Goal: Information Seeking & Learning: Learn about a topic

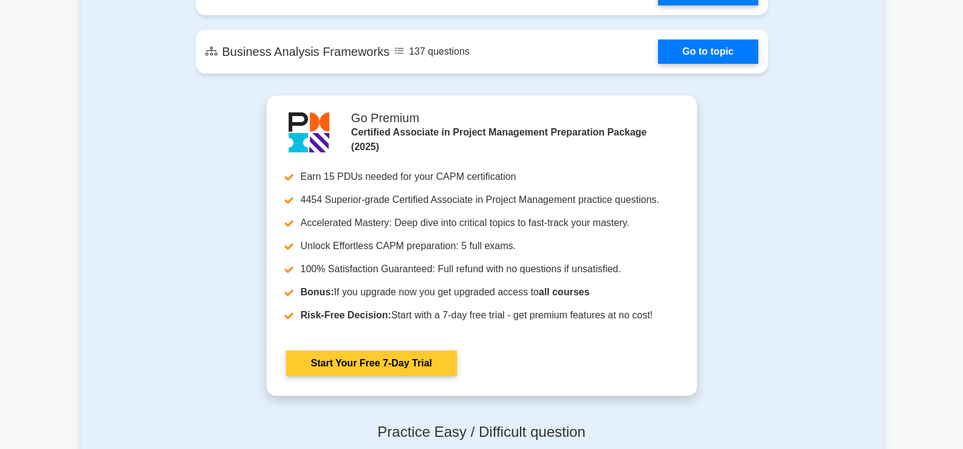
scroll to position [2978, 0]
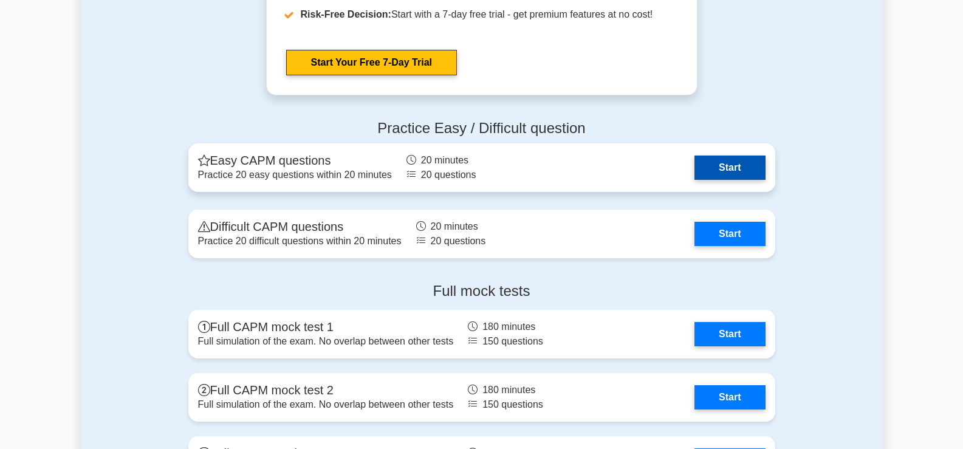
click at [704, 166] on link "Start" at bounding box center [730, 168] width 70 height 24
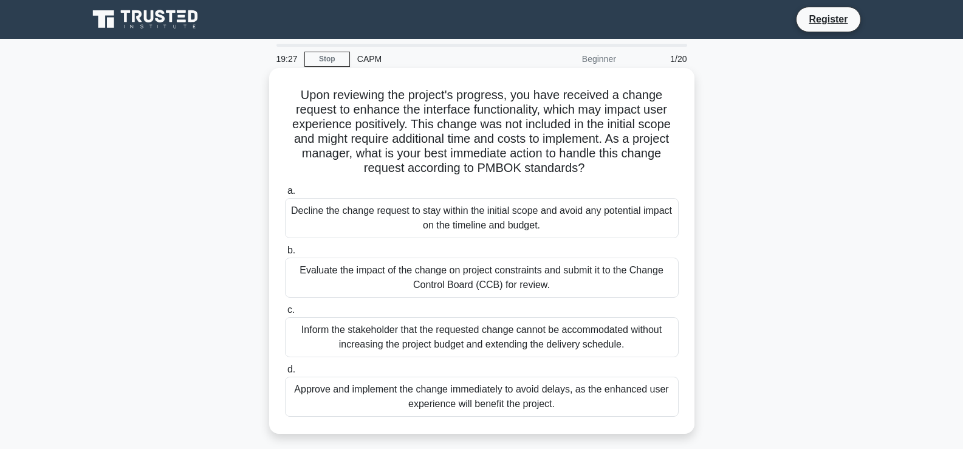
click at [425, 295] on div "Evaluate the impact of the change on project constraints and submit it to the C…" at bounding box center [482, 278] width 394 height 40
click at [285, 255] on input "b. Evaluate the impact of the change on project constraints and submit it to th…" at bounding box center [285, 251] width 0 height 8
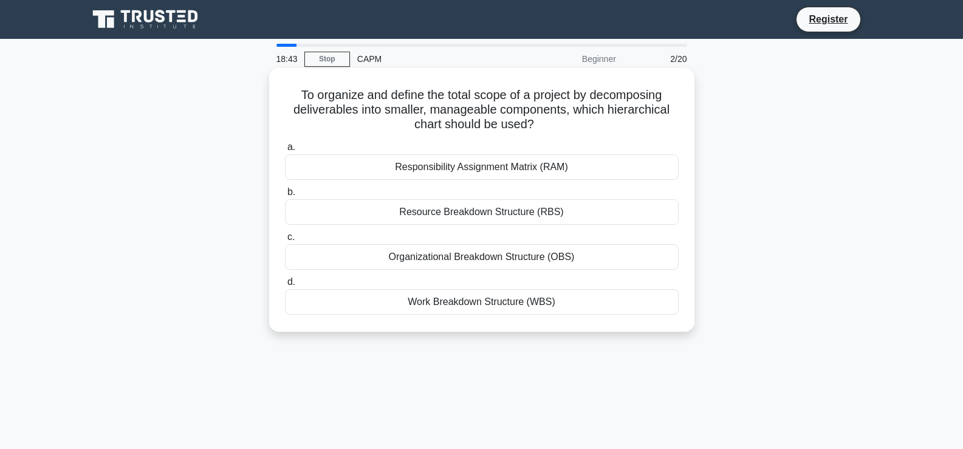
click at [473, 303] on div "Work Breakdown Structure (WBS)" at bounding box center [482, 302] width 394 height 26
click at [285, 286] on input "d. Work Breakdown Structure (WBS)" at bounding box center [285, 282] width 0 height 8
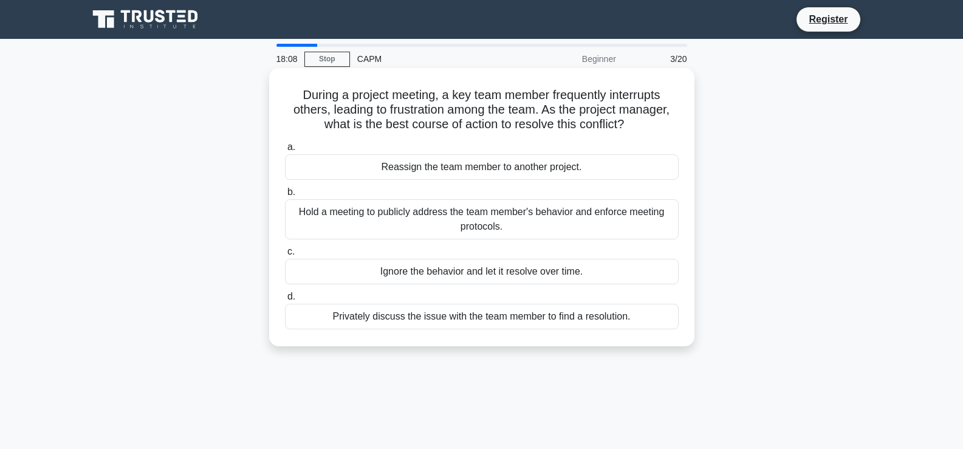
click at [602, 226] on div "Hold a meeting to publicly address the team member's behavior and enforce meeti…" at bounding box center [482, 219] width 394 height 40
click at [285, 196] on input "b. Hold a meeting to publicly address the team member's behavior and enforce me…" at bounding box center [285, 192] width 0 height 8
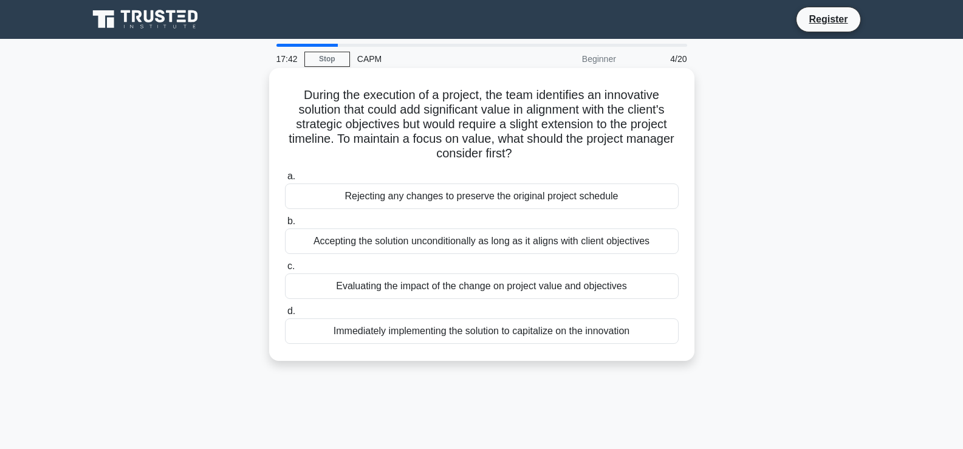
click at [634, 294] on div "Evaluating the impact of the change on project value and objectives" at bounding box center [482, 286] width 394 height 26
click at [285, 270] on input "c. Evaluating the impact of the change on project value and objectives" at bounding box center [285, 267] width 0 height 8
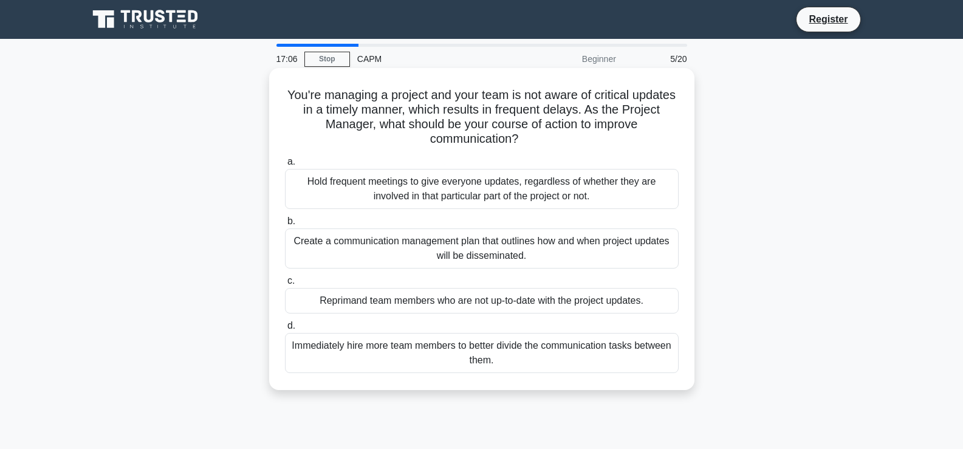
click at [615, 256] on div "Create a communication management plan that outlines how and when project updat…" at bounding box center [482, 248] width 394 height 40
click at [285, 225] on input "b. Create a communication management plan that outlines how and when project up…" at bounding box center [285, 222] width 0 height 8
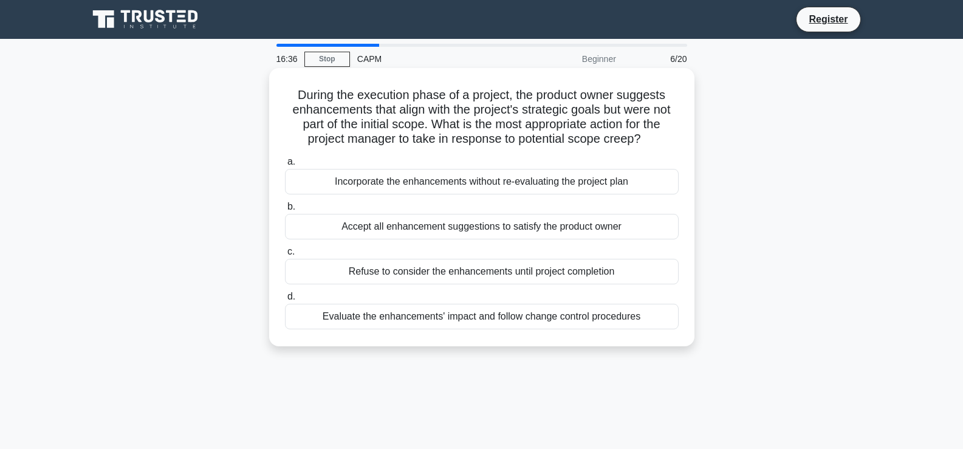
click at [613, 327] on div "Evaluate the enhancements' impact and follow change control procedures" at bounding box center [482, 317] width 394 height 26
click at [285, 301] on input "d. Evaluate the enhancements' impact and follow change control procedures" at bounding box center [285, 297] width 0 height 8
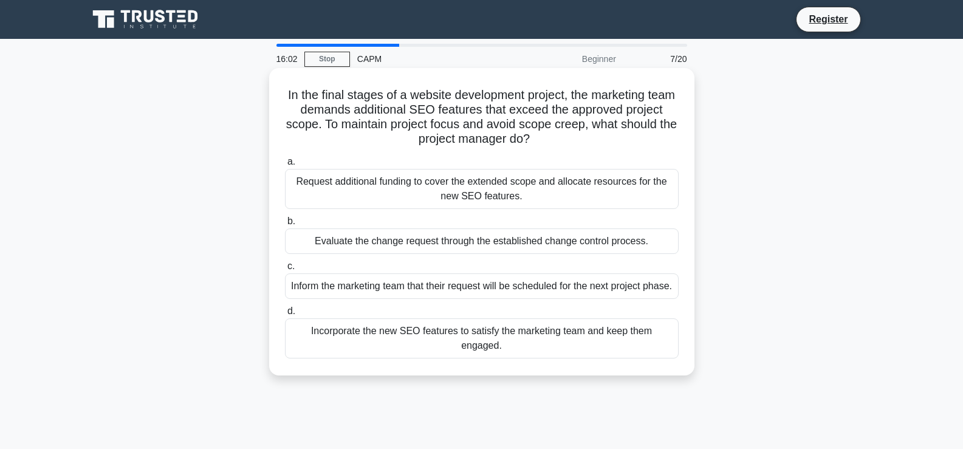
click at [605, 242] on div "Evaluate the change request through the established change control process." at bounding box center [482, 241] width 394 height 26
click at [285, 225] on input "b. Evaluate the change request through the established change control process." at bounding box center [285, 222] width 0 height 8
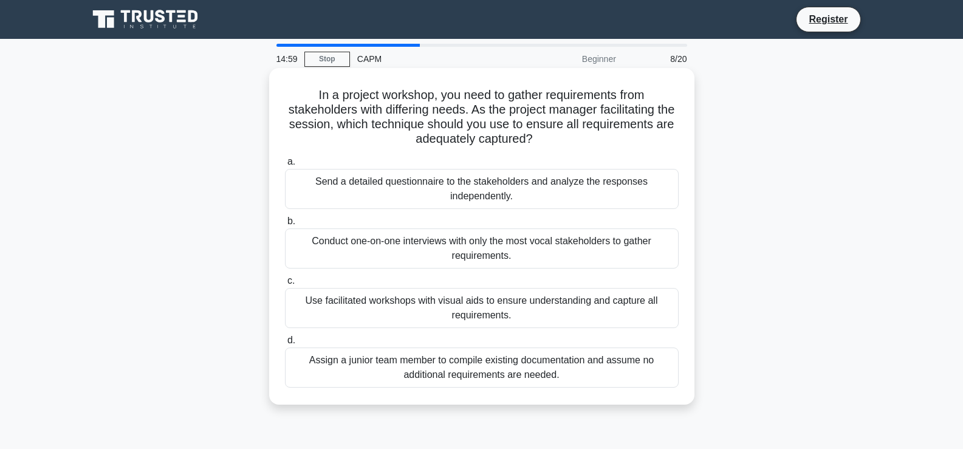
click at [562, 189] on div "Send a detailed questionnaire to the stakeholders and analyze the responses ind…" at bounding box center [482, 189] width 394 height 40
click at [285, 166] on input "a. Send a detailed questionnaire to the stakeholders and analyze the responses …" at bounding box center [285, 162] width 0 height 8
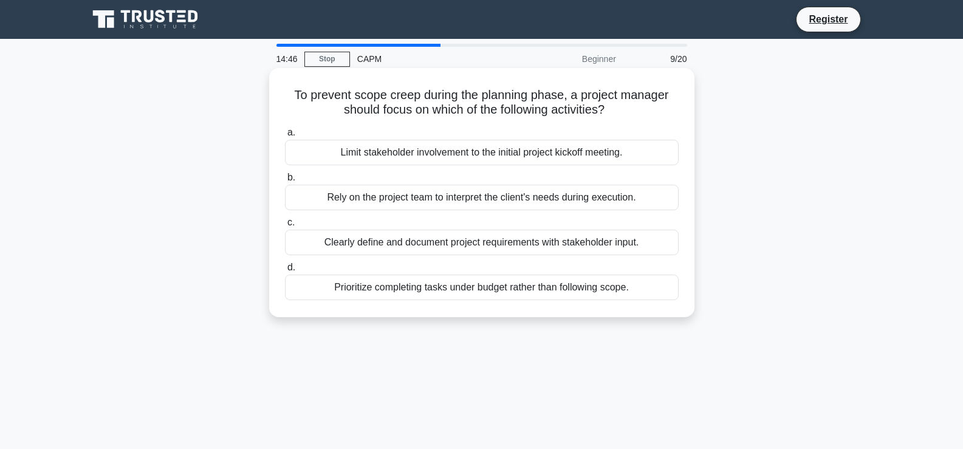
click at [558, 244] on div "Clearly define and document project requirements with stakeholder input." at bounding box center [482, 243] width 394 height 26
click at [285, 227] on input "c. Clearly define and document project requirements with stakeholder input." at bounding box center [285, 223] width 0 height 8
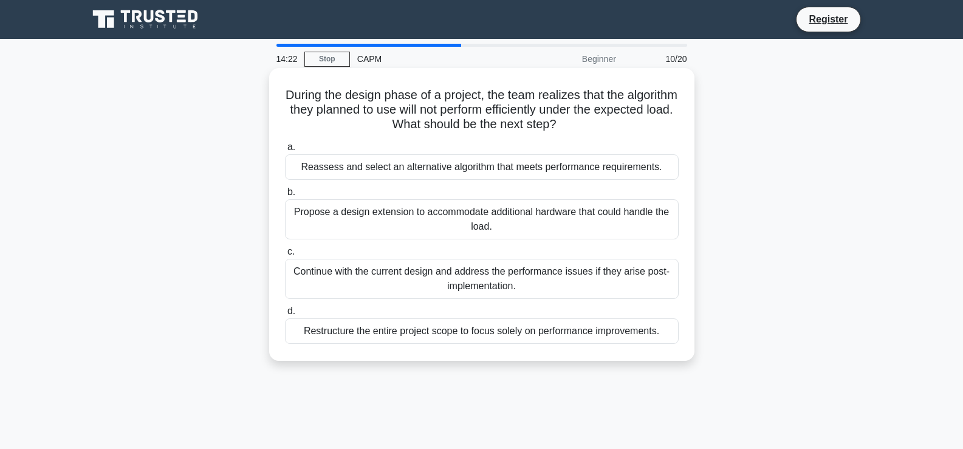
click at [577, 161] on div "Reassess and select an alternative algorithm that meets performance requirement…" at bounding box center [482, 167] width 394 height 26
click at [285, 151] on input "a. Reassess and select an alternative algorithm that meets performance requirem…" at bounding box center [285, 147] width 0 height 8
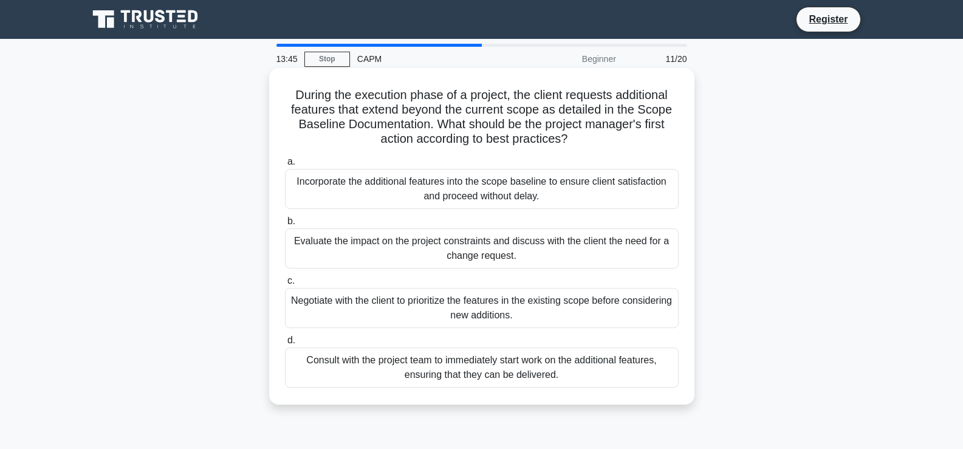
click at [448, 262] on div "Evaluate the impact on the project constraints and discuss with the client the …" at bounding box center [482, 248] width 394 height 40
click at [285, 225] on input "b. Evaluate the impact on the project constraints and discuss with the client t…" at bounding box center [285, 222] width 0 height 8
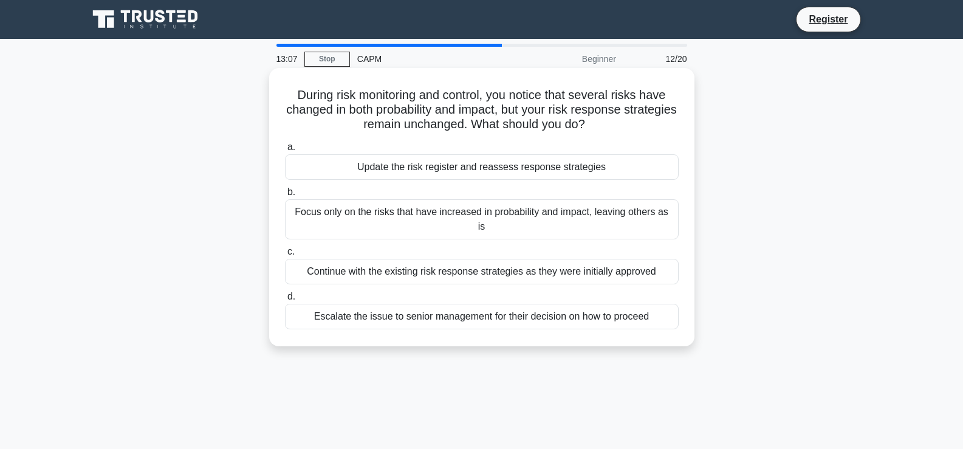
click at [536, 171] on div "Update the risk register and reassess response strategies" at bounding box center [482, 167] width 394 height 26
click at [285, 151] on input "a. Update the risk register and reassess response strategies" at bounding box center [285, 147] width 0 height 8
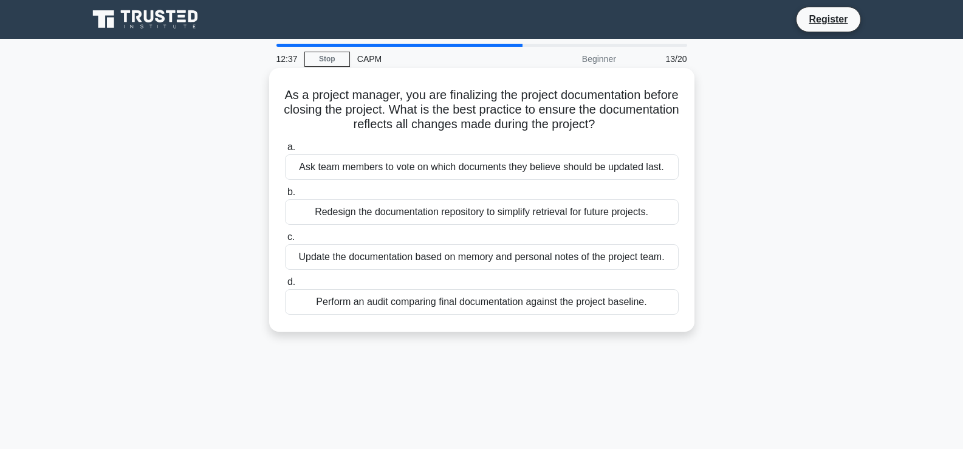
click at [520, 218] on div "Redesign the documentation repository to simplify retrieval for future projects." at bounding box center [482, 212] width 394 height 26
click at [285, 196] on input "b. Redesign the documentation repository to simplify retrieval for future proje…" at bounding box center [285, 192] width 0 height 8
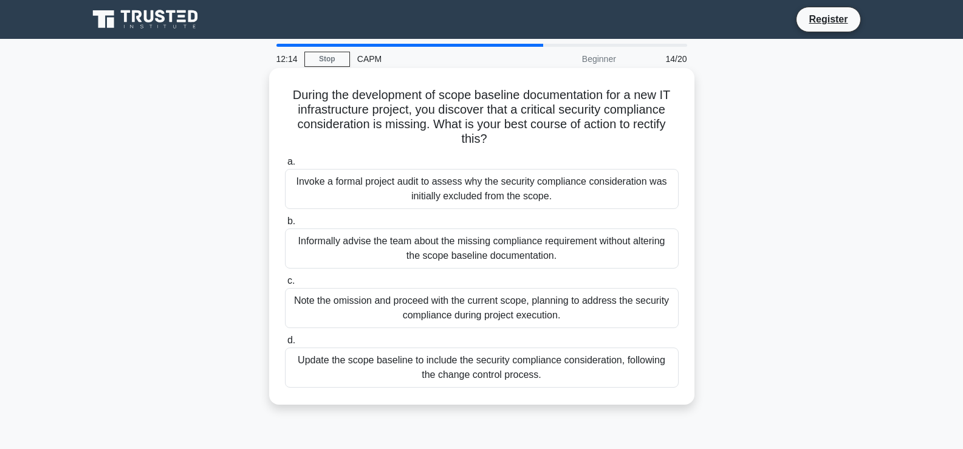
click at [553, 380] on div "Update the scope baseline to include the security compliance consideration, fol…" at bounding box center [482, 368] width 394 height 40
click at [285, 345] on input "d. Update the scope baseline to include the security compliance consideration, …" at bounding box center [285, 341] width 0 height 8
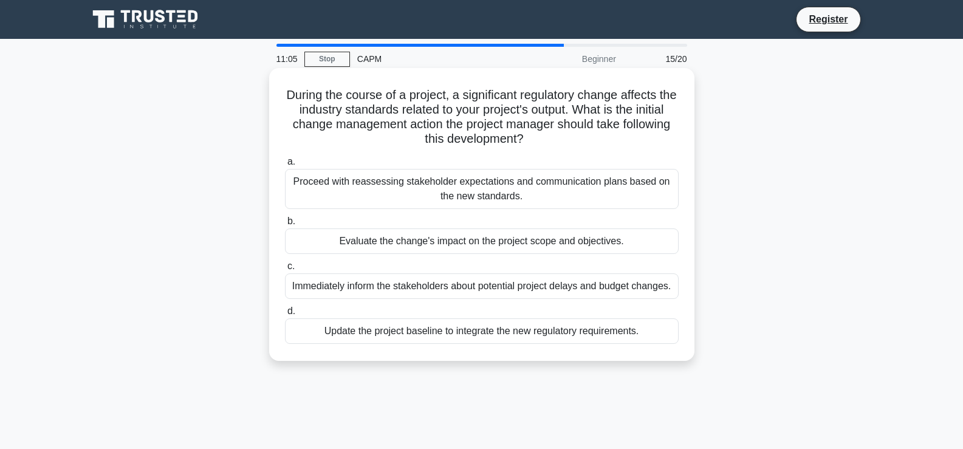
click at [391, 329] on div "Update the project baseline to integrate the new regulatory requirements." at bounding box center [482, 331] width 394 height 26
click at [285, 315] on input "d. Update the project baseline to integrate the new regulatory requirements." at bounding box center [285, 311] width 0 height 8
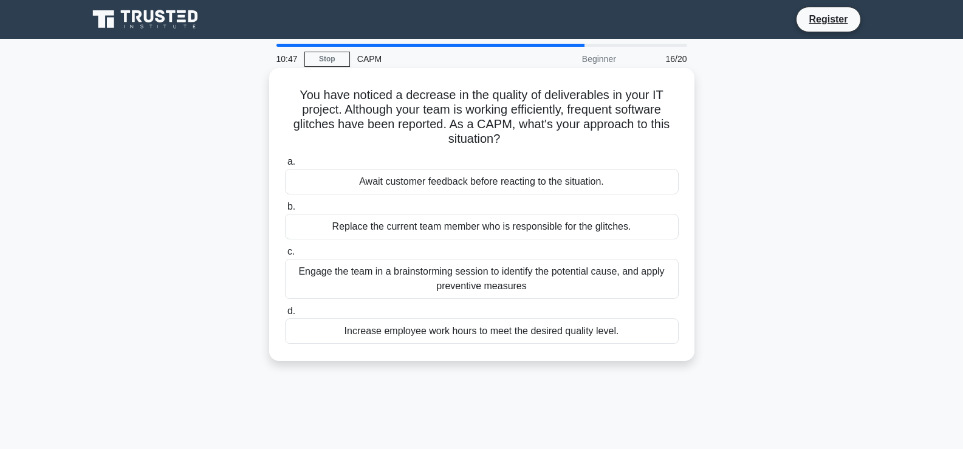
click at [549, 287] on div "Engage the team in a brainstorming session to identify the potential cause, and…" at bounding box center [482, 279] width 394 height 40
click at [285, 256] on input "c. Engage the team in a brainstorming session to identify the potential cause, …" at bounding box center [285, 252] width 0 height 8
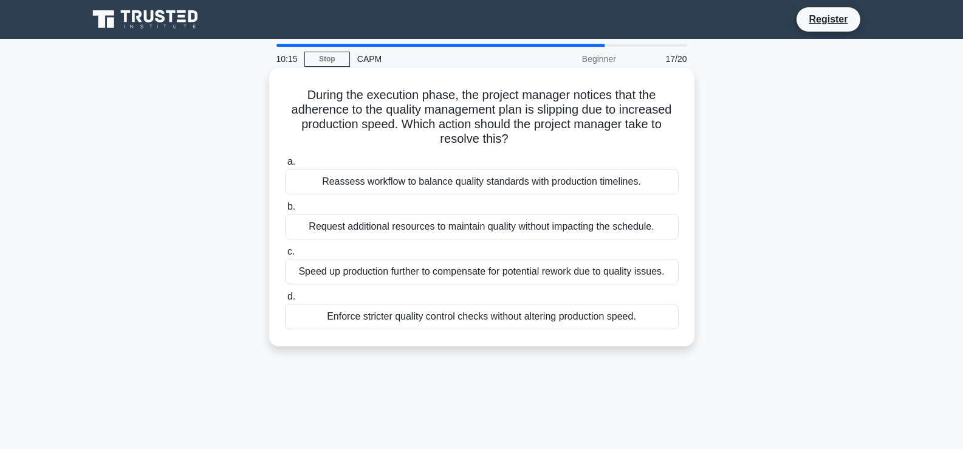
click at [609, 182] on div "Reassess workflow to balance quality standards with production timelines." at bounding box center [482, 182] width 394 height 26
click at [285, 166] on input "a. Reassess workflow to balance quality standards with production timelines." at bounding box center [285, 162] width 0 height 8
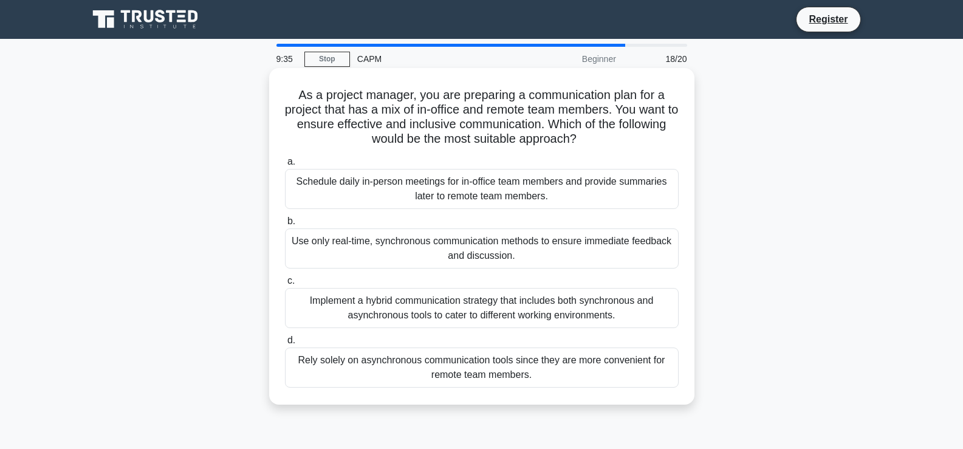
click at [486, 312] on div "Implement a hybrid communication strategy that includes both synchronous and as…" at bounding box center [482, 308] width 394 height 40
click at [285, 285] on input "c. Implement a hybrid communication strategy that includes both synchronous and…" at bounding box center [285, 281] width 0 height 8
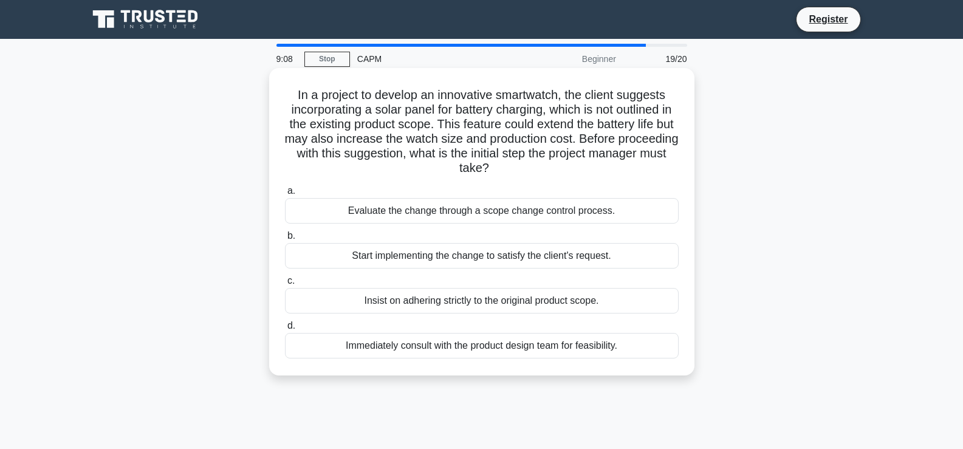
click at [492, 212] on div "Evaluate the change through a scope change control process." at bounding box center [482, 211] width 394 height 26
click at [285, 195] on input "a. Evaluate the change through a scope change control process." at bounding box center [285, 191] width 0 height 8
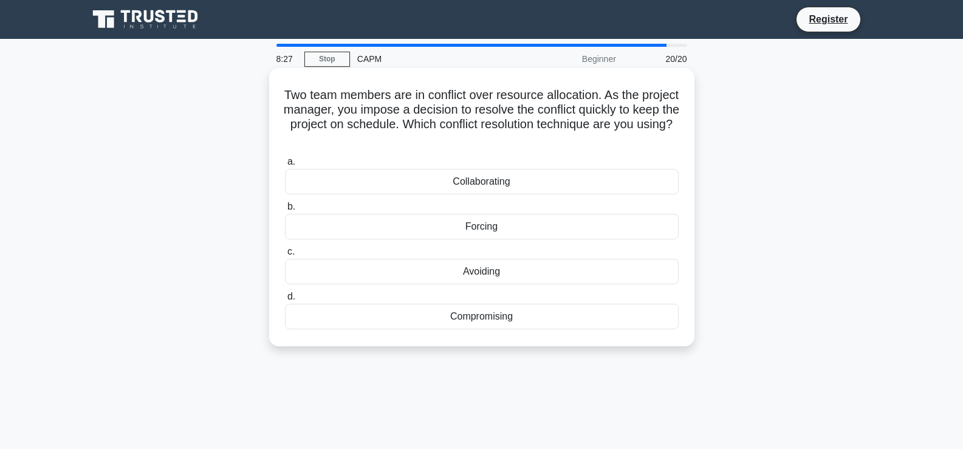
click at [491, 218] on div "Forcing" at bounding box center [482, 227] width 394 height 26
click at [285, 211] on input "b. Forcing" at bounding box center [285, 207] width 0 height 8
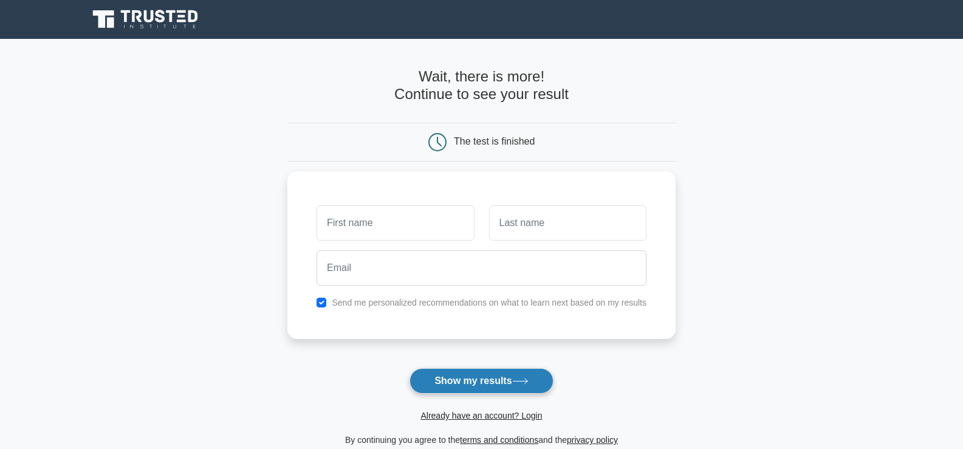
click at [452, 380] on button "Show my results" at bounding box center [481, 381] width 143 height 26
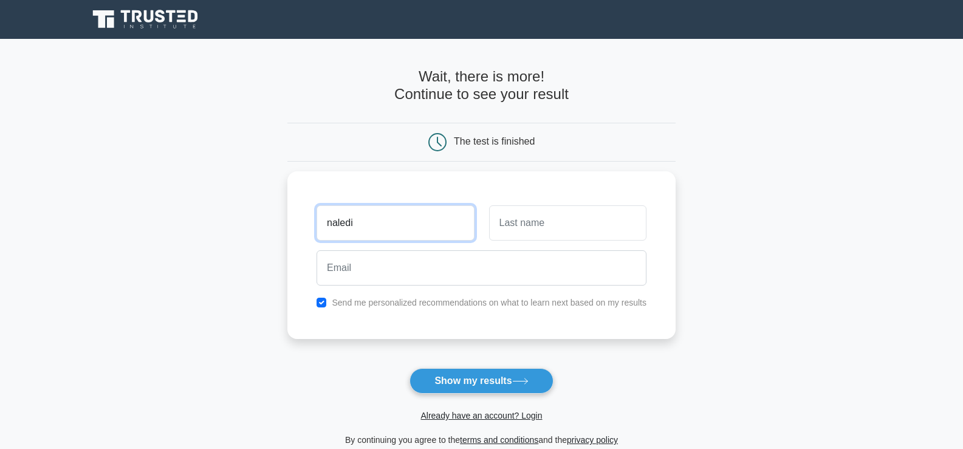
type input "naledi"
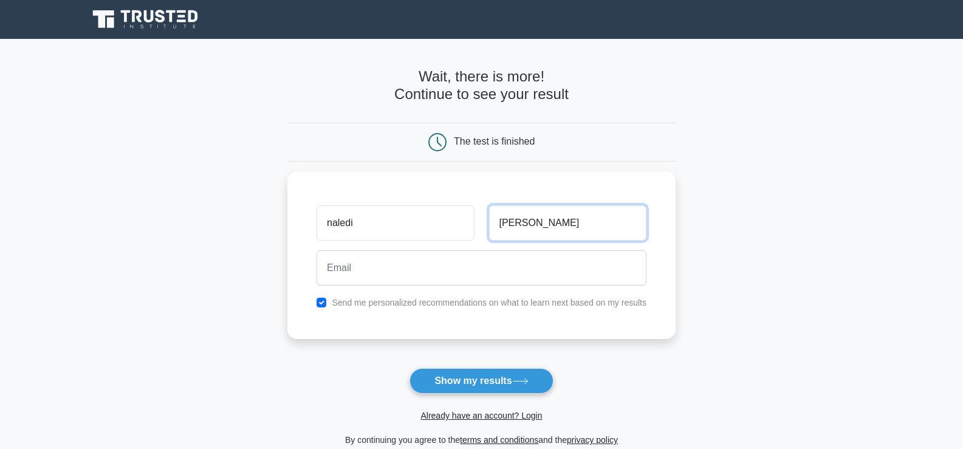
type input "[PERSON_NAME]"
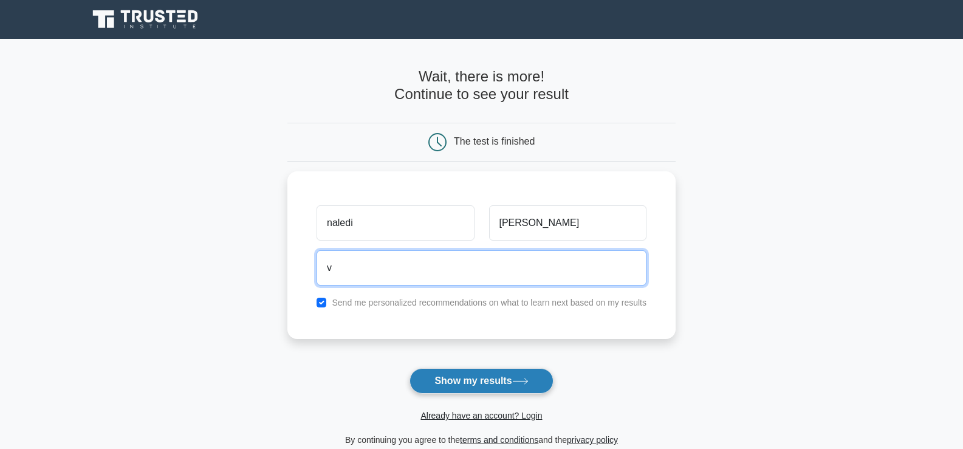
type input "vatinaledi@gmail.com"
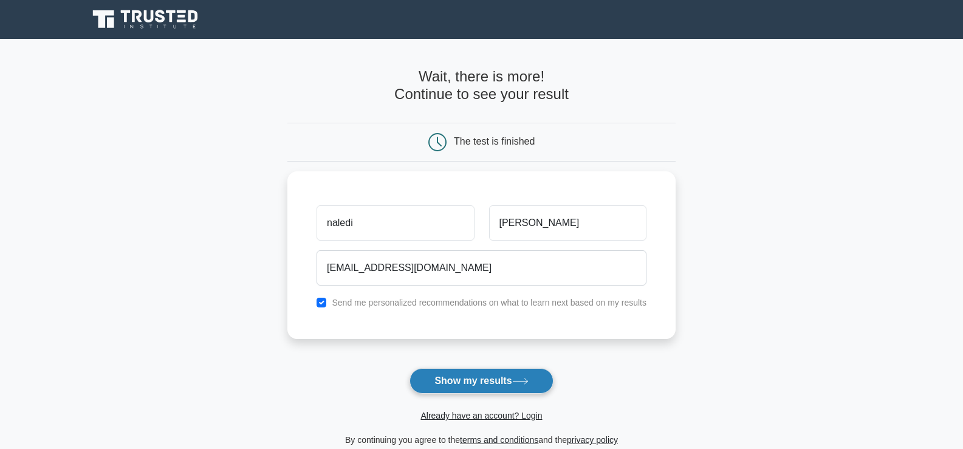
click at [487, 377] on button "Show my results" at bounding box center [481, 381] width 143 height 26
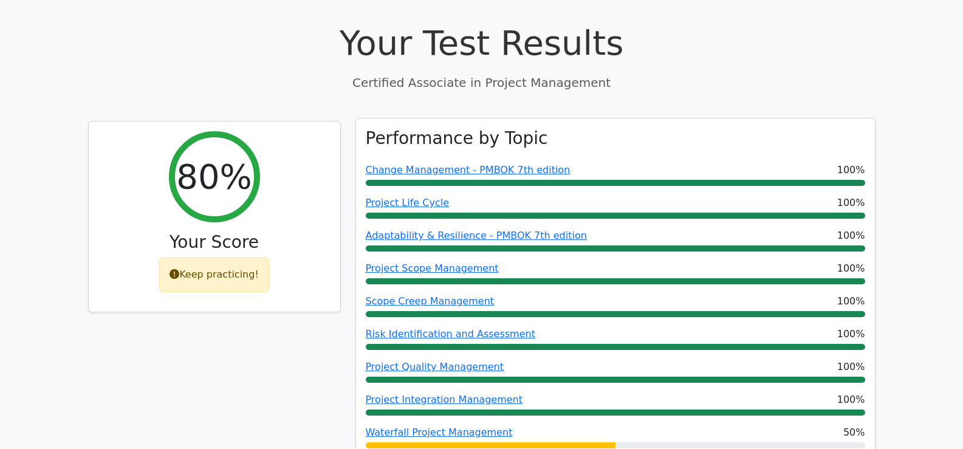
scroll to position [547, 0]
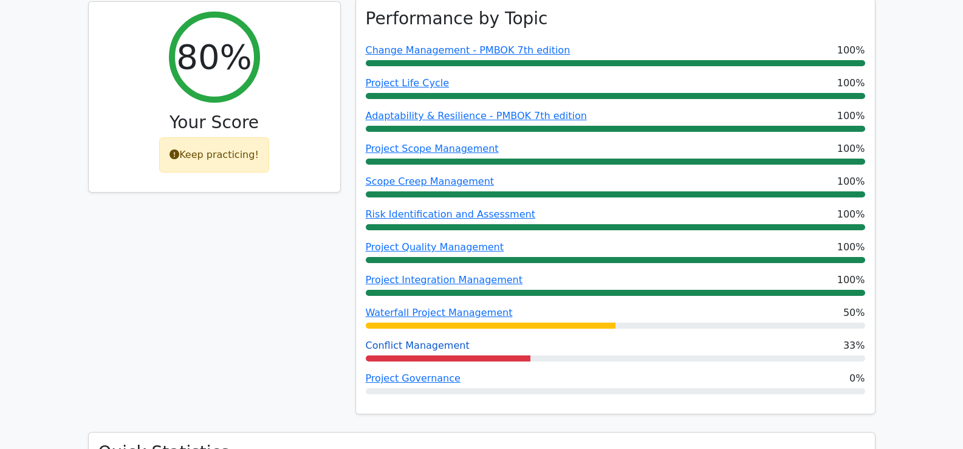
click at [428, 340] on link "Conflict Management" at bounding box center [418, 346] width 104 height 12
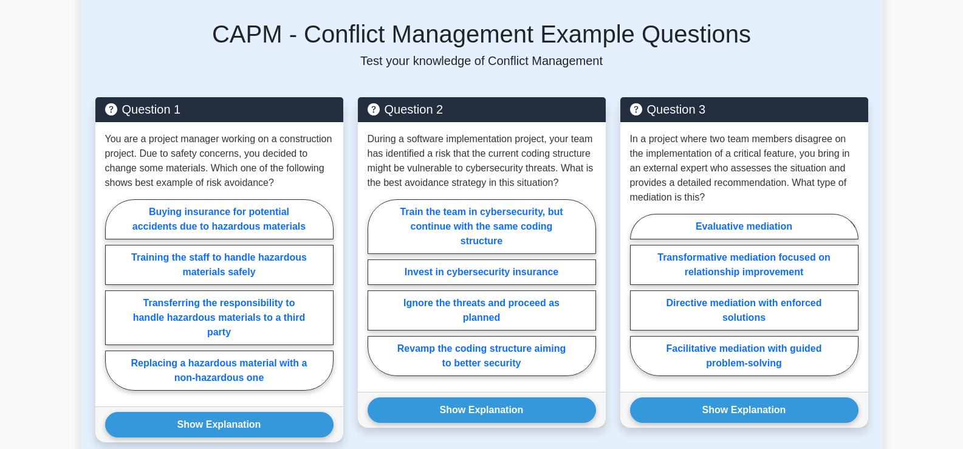
scroll to position [547, 0]
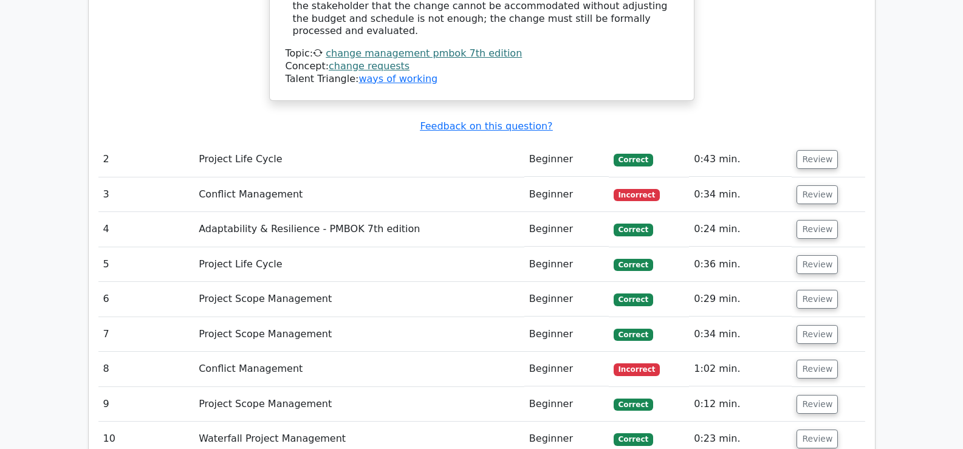
scroll to position [1765, 0]
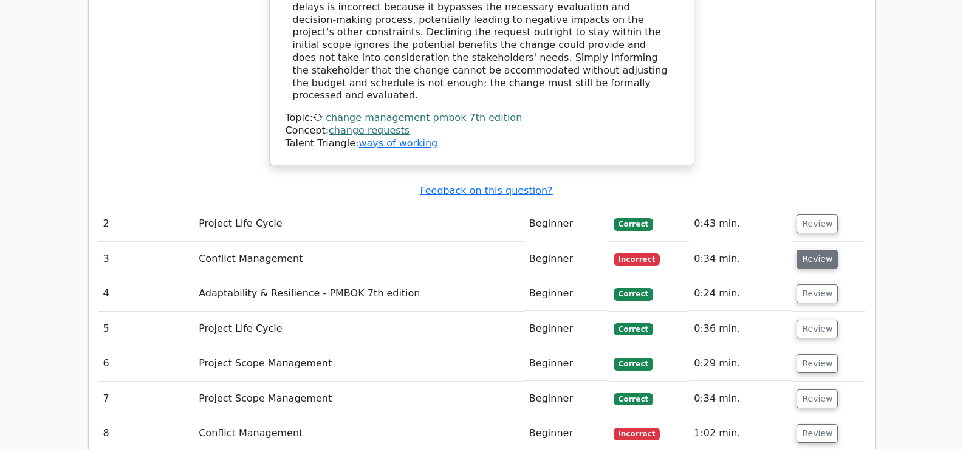
click at [816, 250] on button "Review" at bounding box center [817, 259] width 41 height 19
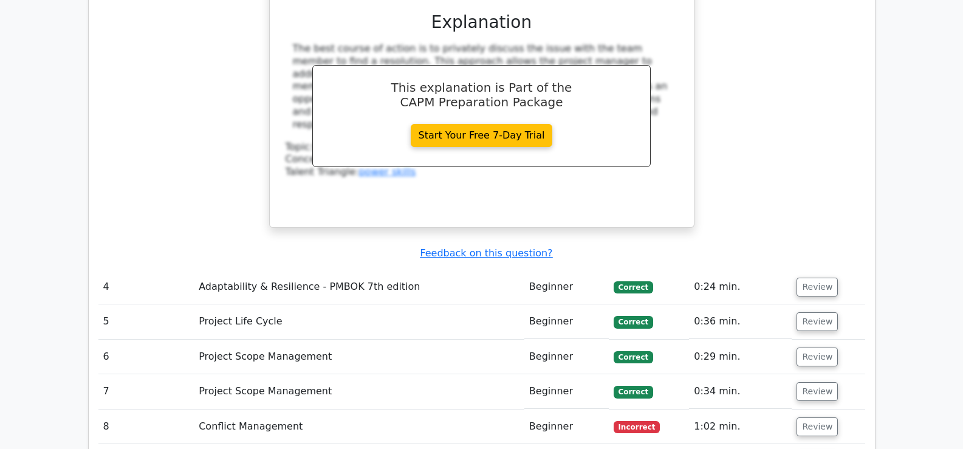
scroll to position [2372, 0]
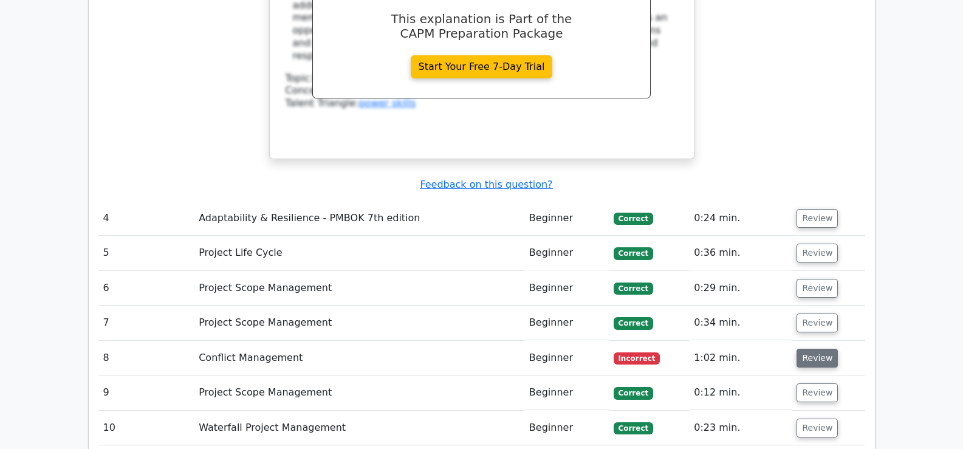
click at [806, 349] on button "Review" at bounding box center [817, 358] width 41 height 19
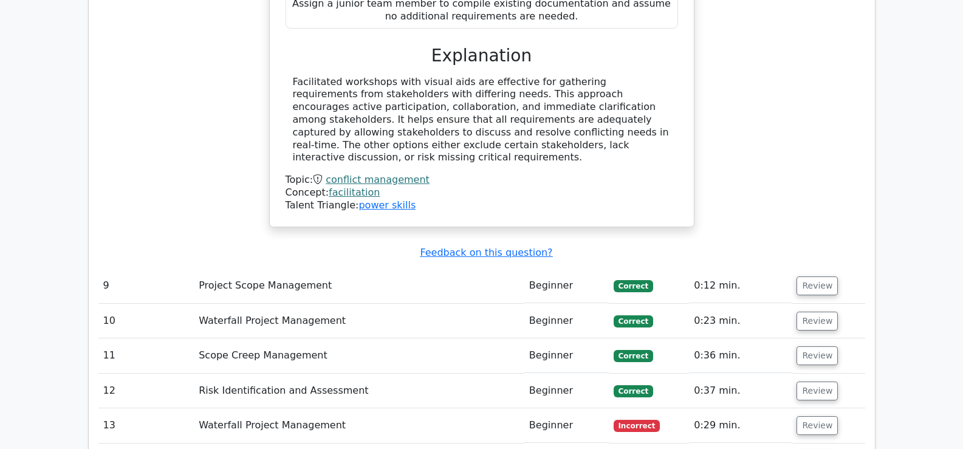
scroll to position [3102, 0]
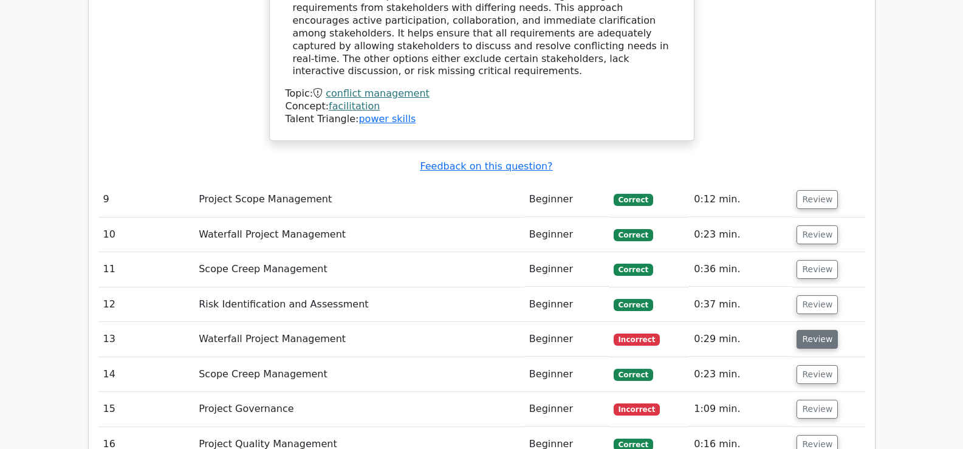
click at [820, 330] on button "Review" at bounding box center [817, 339] width 41 height 19
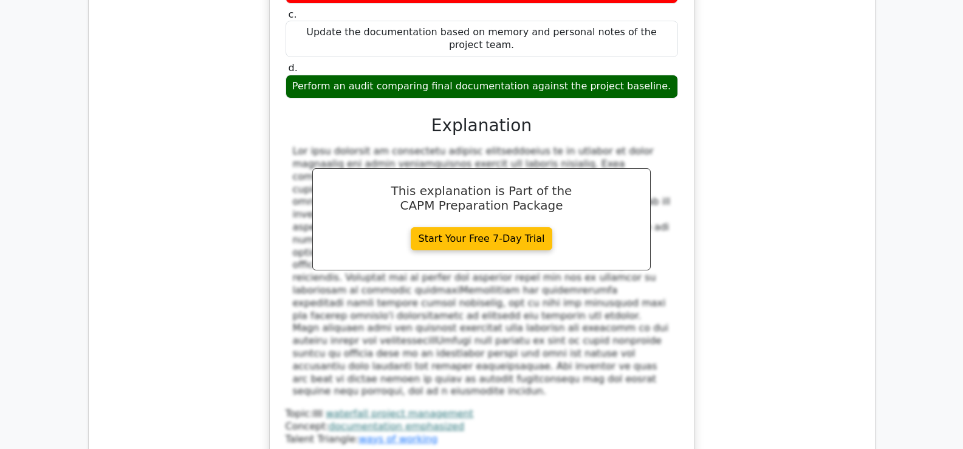
scroll to position [3681, 0]
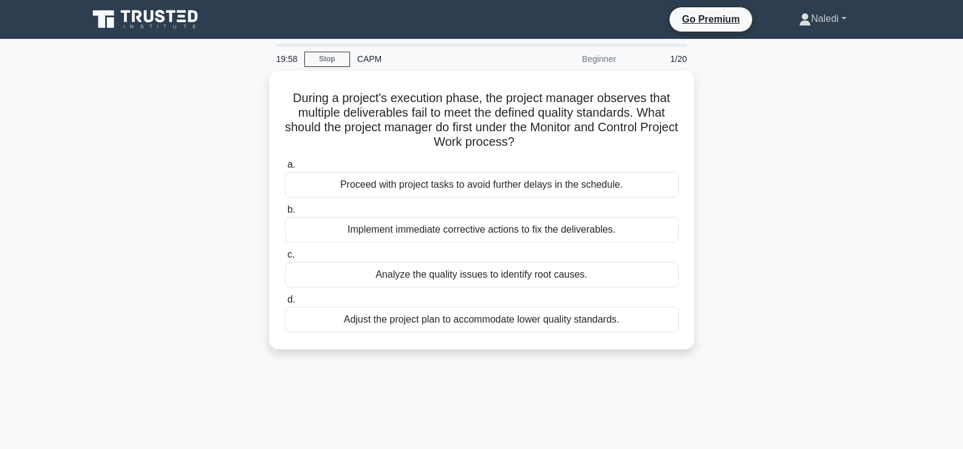
click at [836, 18] on link "Naledi" at bounding box center [822, 19] width 105 height 24
click at [837, 18] on link "Naledi" at bounding box center [822, 19] width 105 height 24
click at [166, 19] on icon at bounding box center [146, 19] width 117 height 23
